Goal: Find specific page/section: Find specific page/section

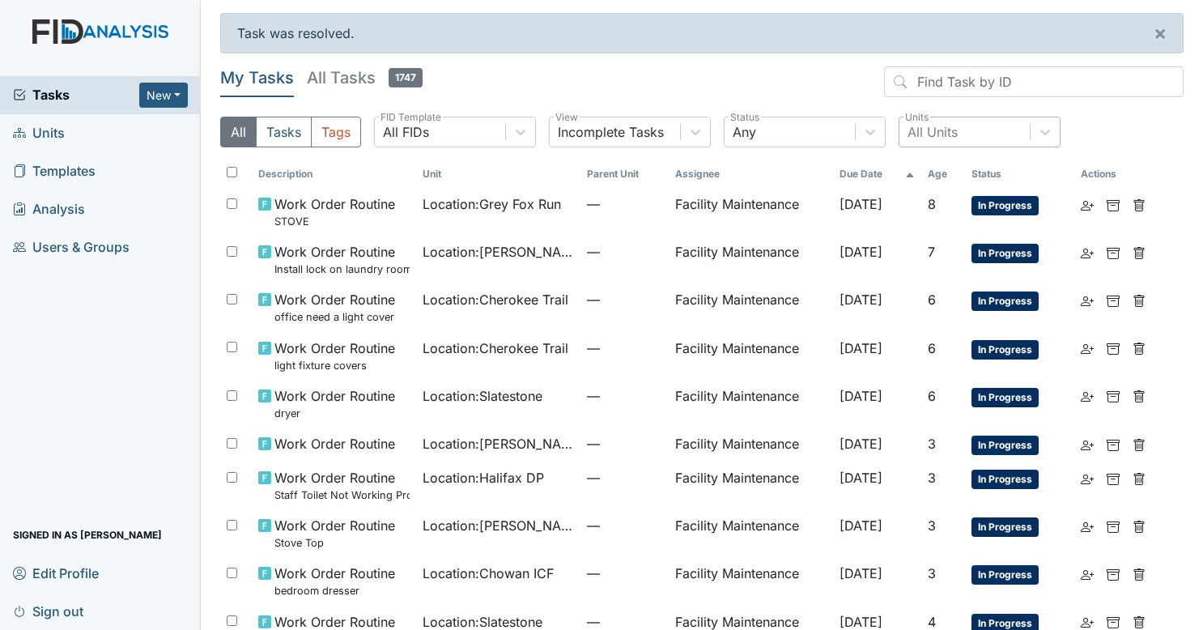
click at [969, 130] on div "All Units" at bounding box center [965, 131] width 130 height 29
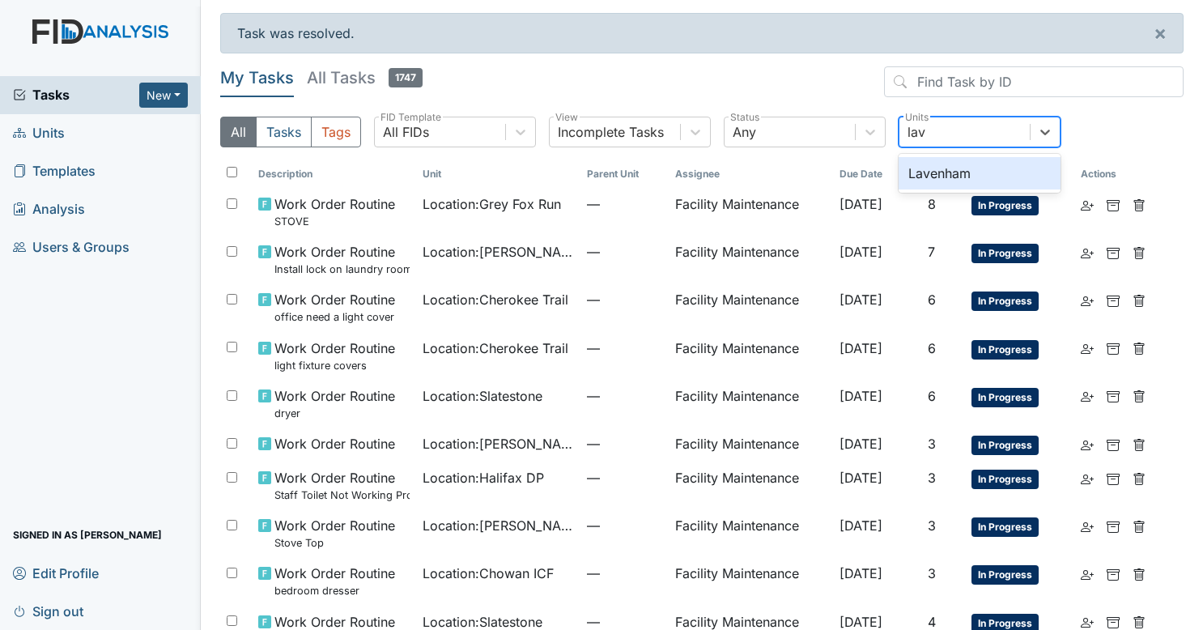
type input "lave"
click at [964, 168] on div "Lavenham" at bounding box center [980, 173] width 162 height 32
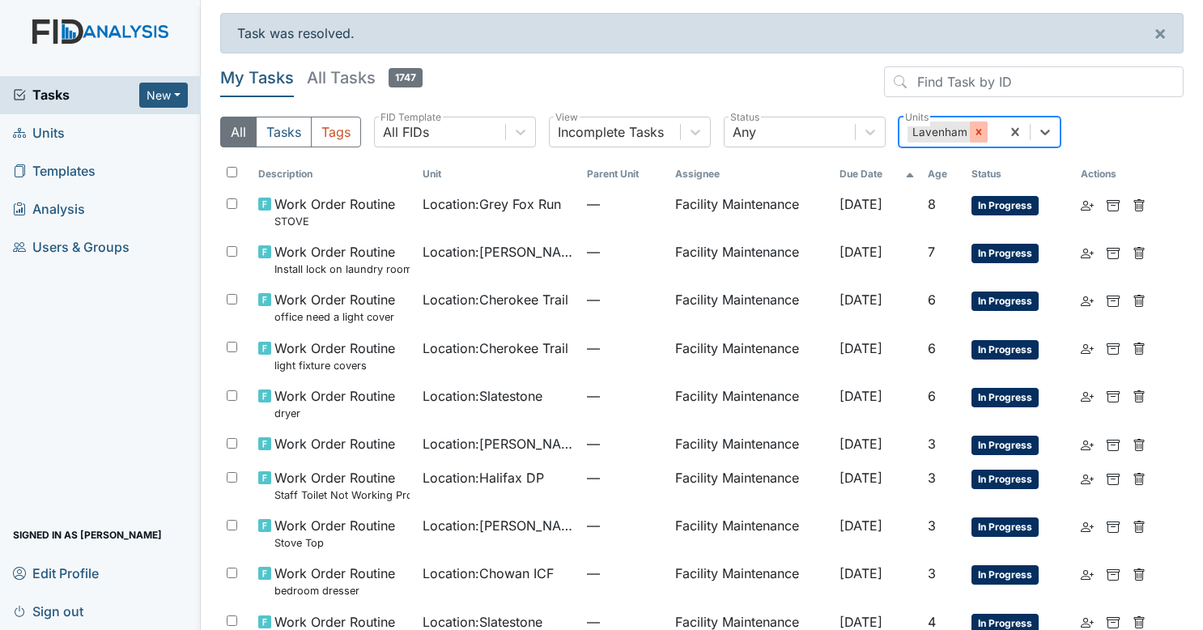
click at [980, 133] on icon at bounding box center [978, 131] width 11 height 11
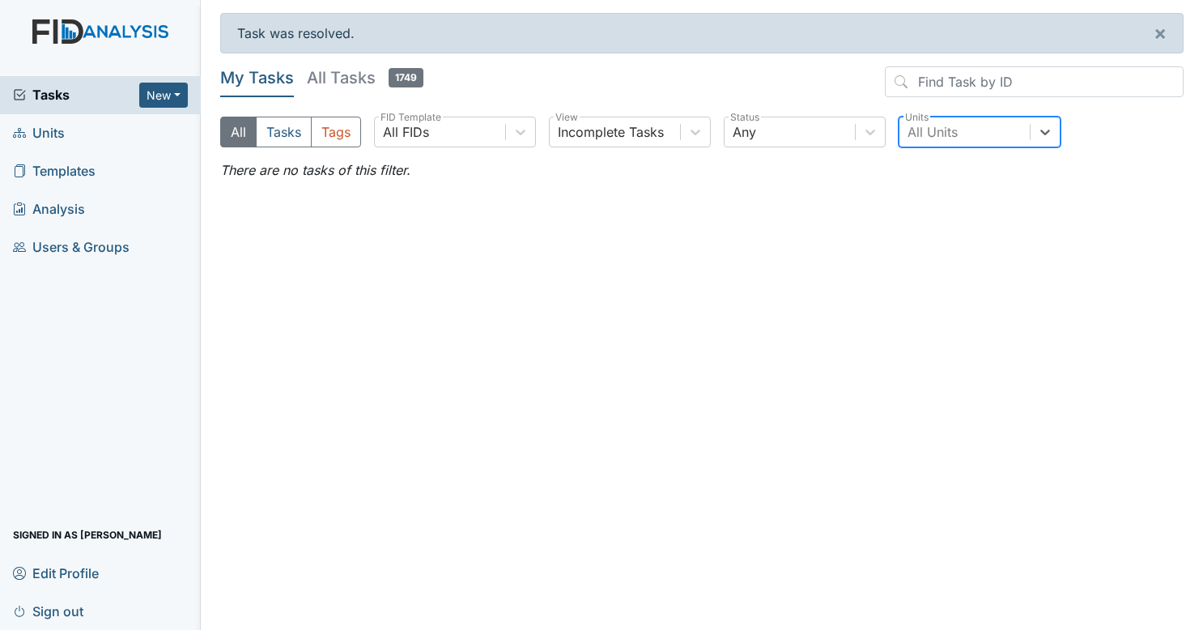
click at [69, 95] on span "Tasks" at bounding box center [76, 94] width 126 height 19
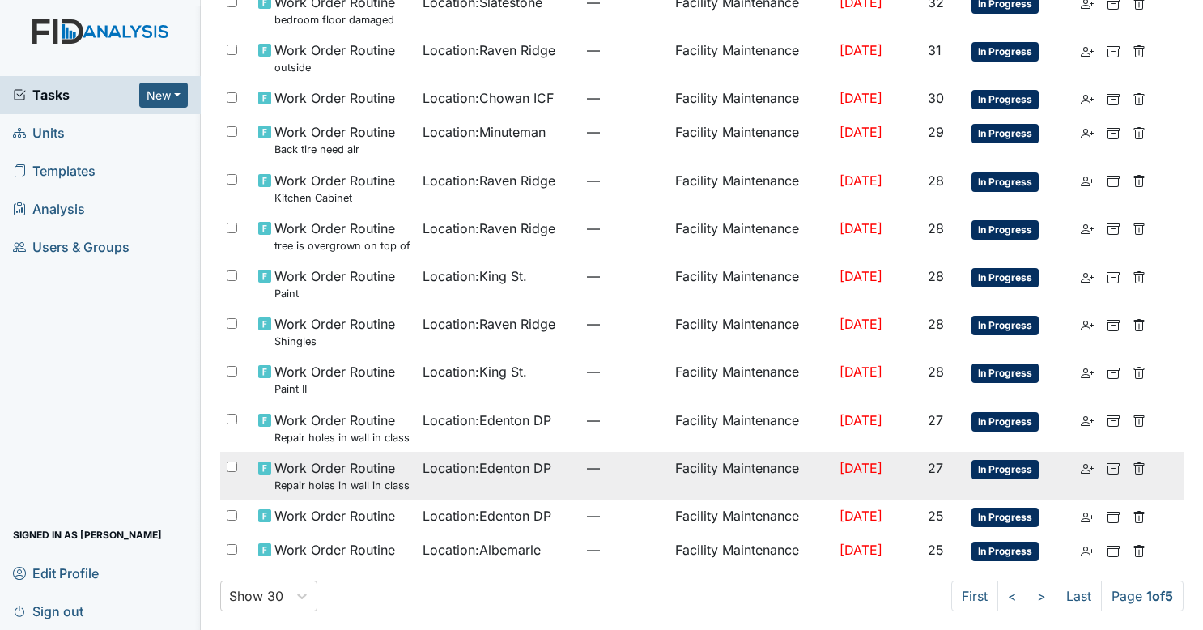
scroll to position [954, 0]
